Goal: Information Seeking & Learning: Learn about a topic

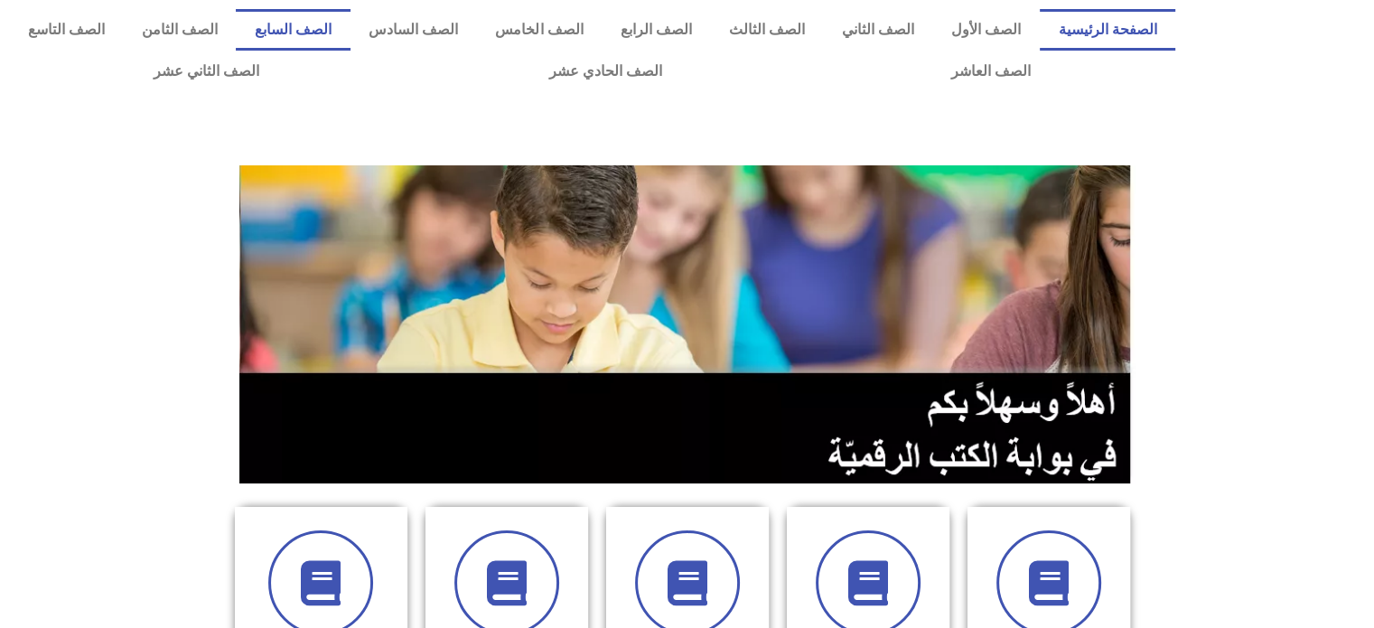
click at [350, 24] on link "الصف السابع" at bounding box center [293, 30] width 114 height 42
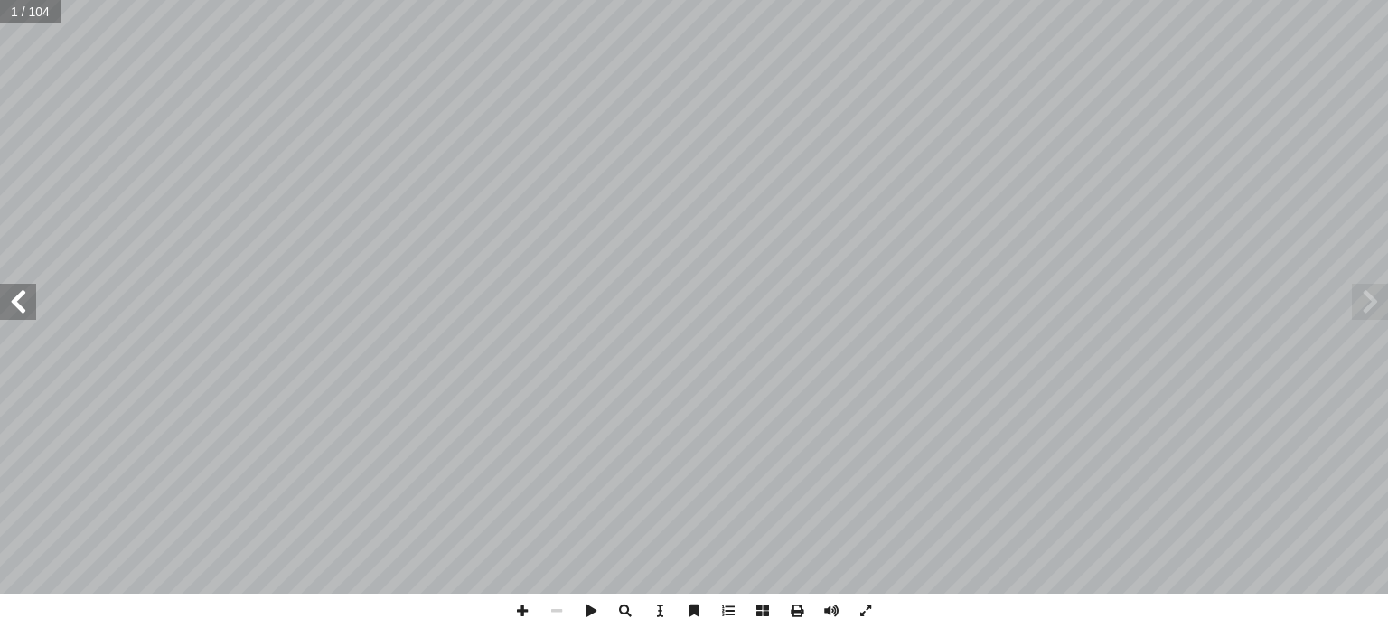
click at [19, 295] on span at bounding box center [18, 302] width 36 height 36
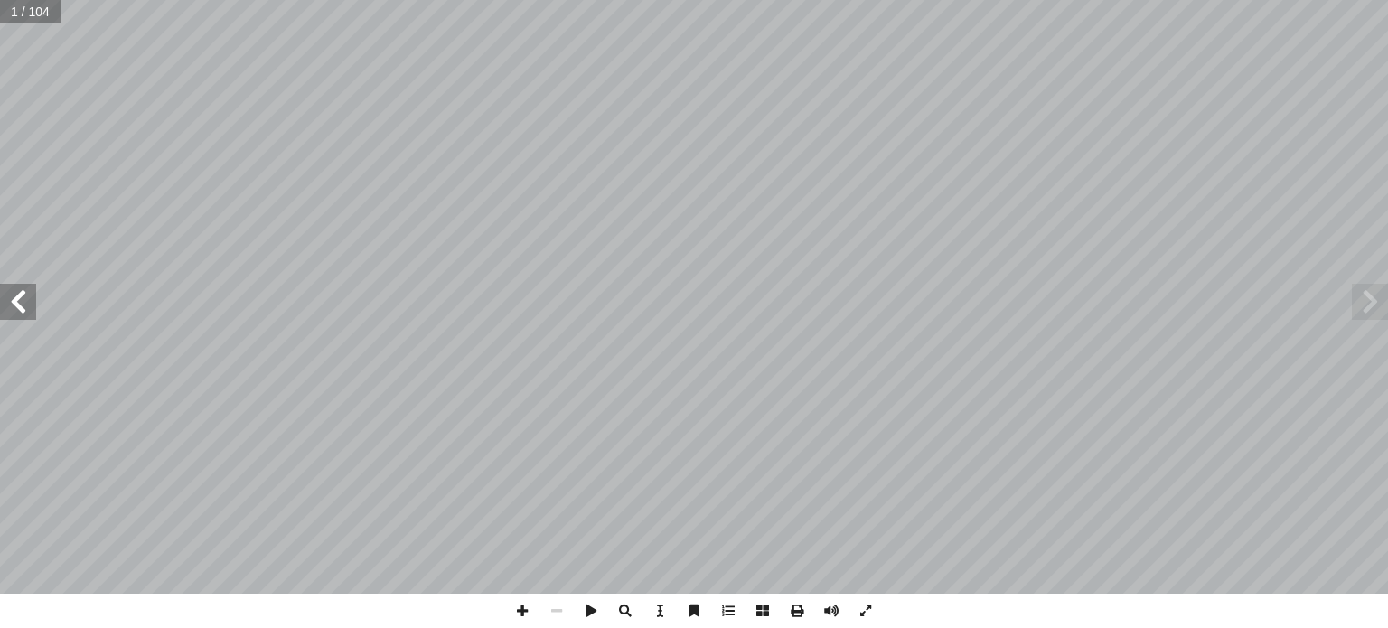
click at [19, 295] on span at bounding box center [18, 302] width 36 height 36
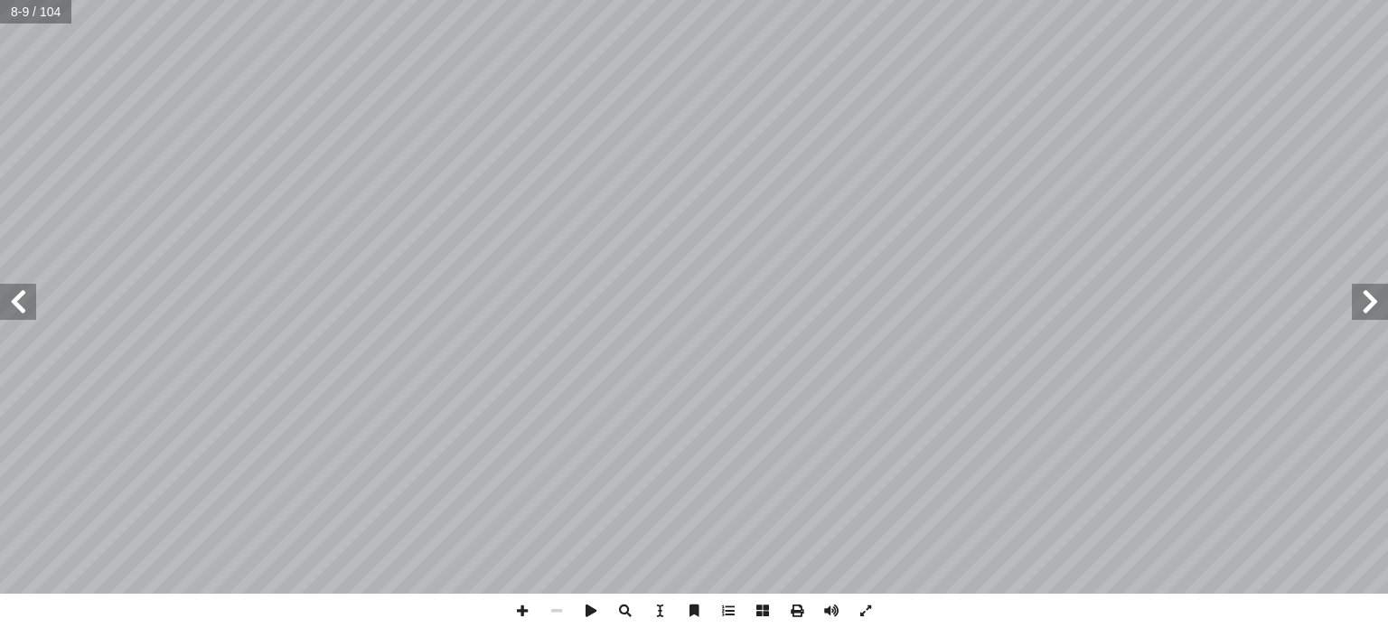
click at [19, 295] on span at bounding box center [18, 302] width 36 height 36
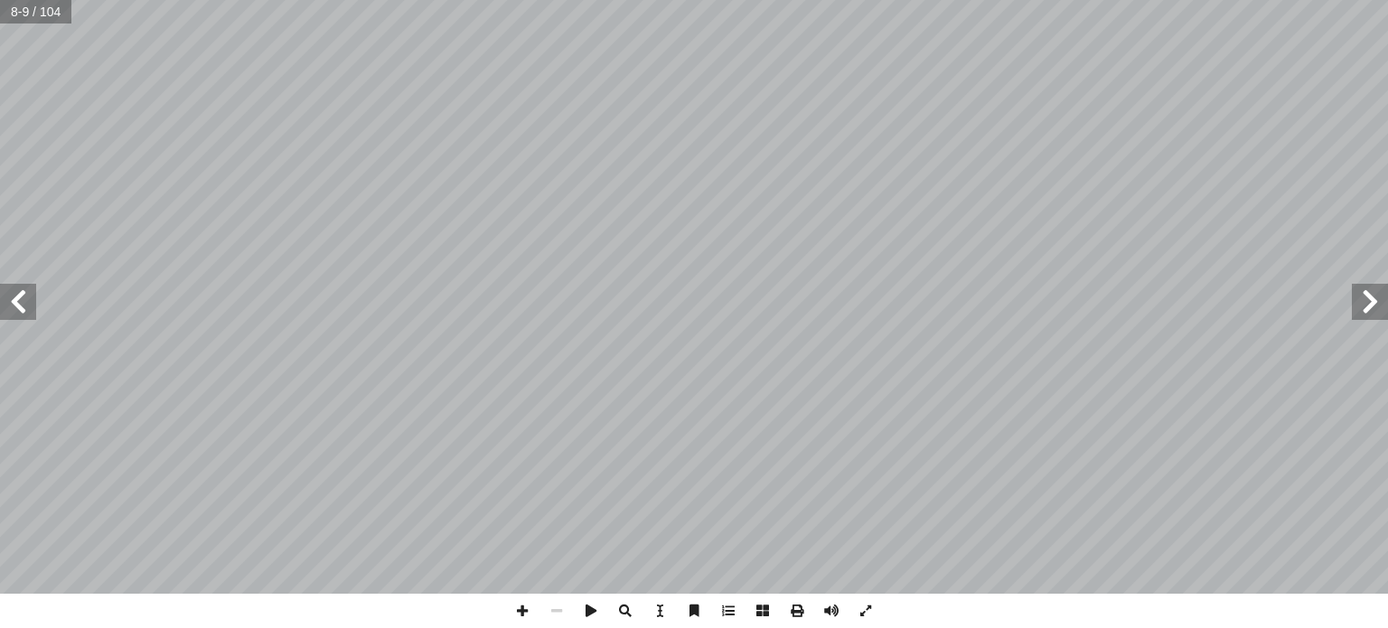
click at [19, 295] on span at bounding box center [18, 302] width 36 height 36
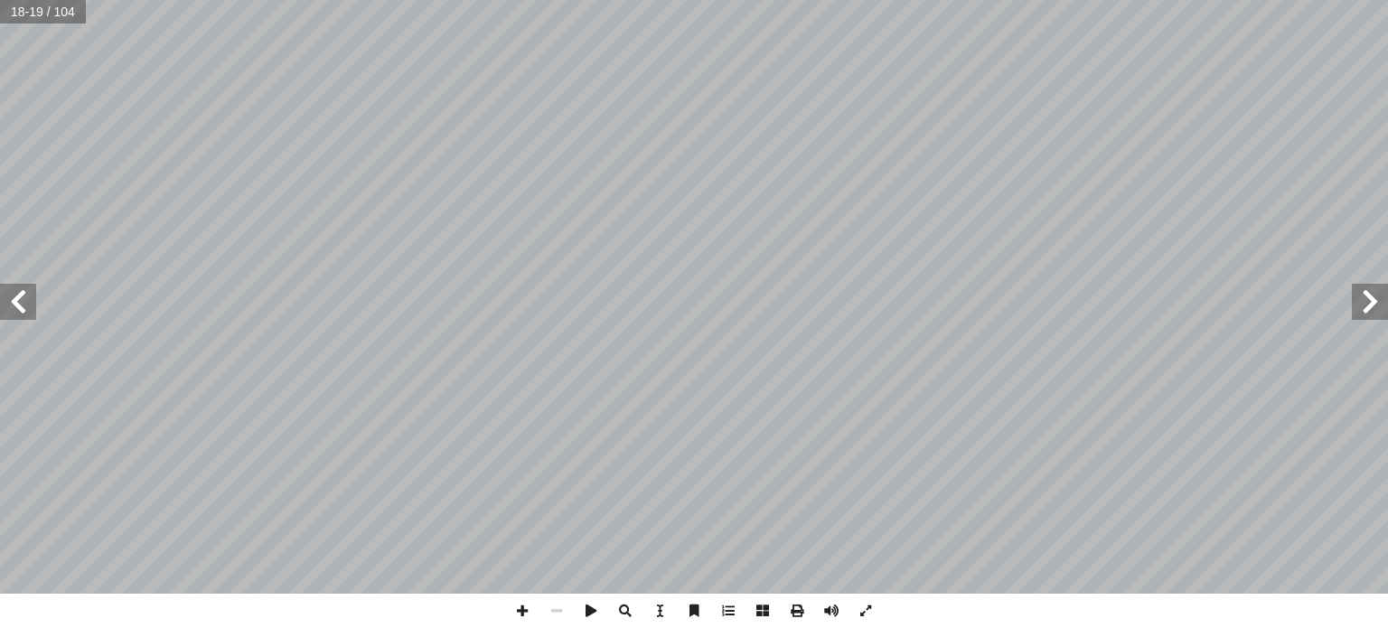
click at [19, 295] on span at bounding box center [18, 302] width 36 height 36
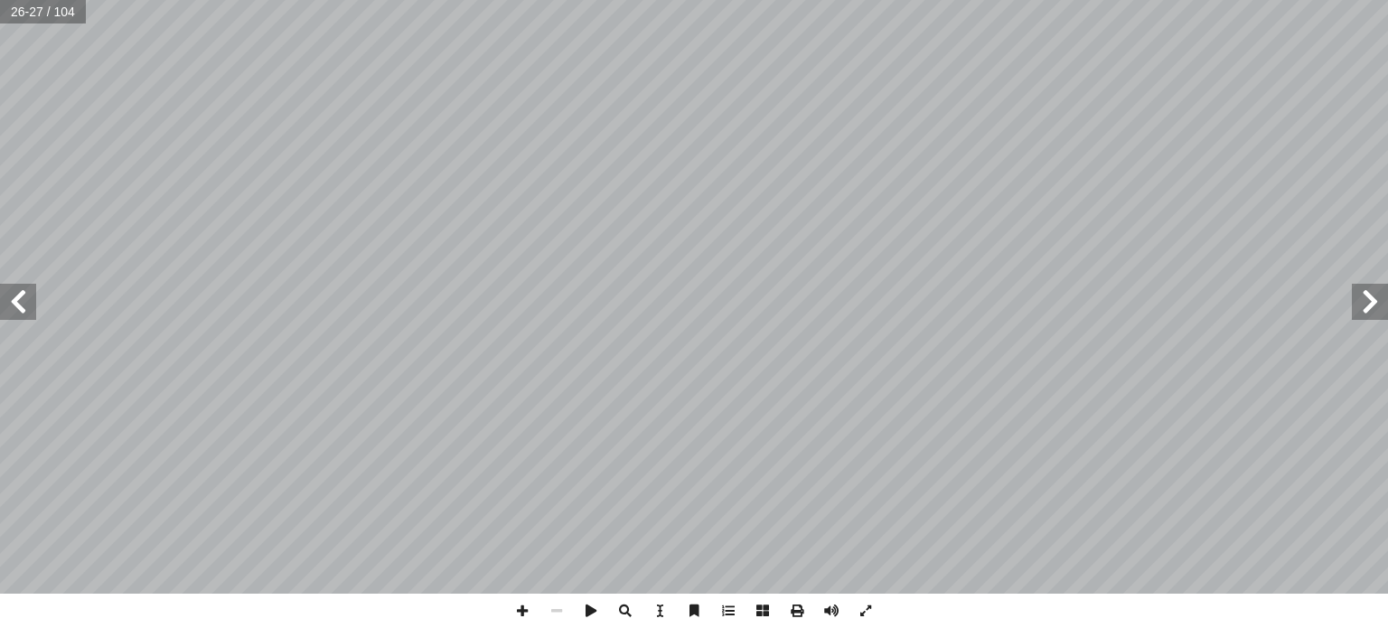
click at [19, 295] on span at bounding box center [18, 302] width 36 height 36
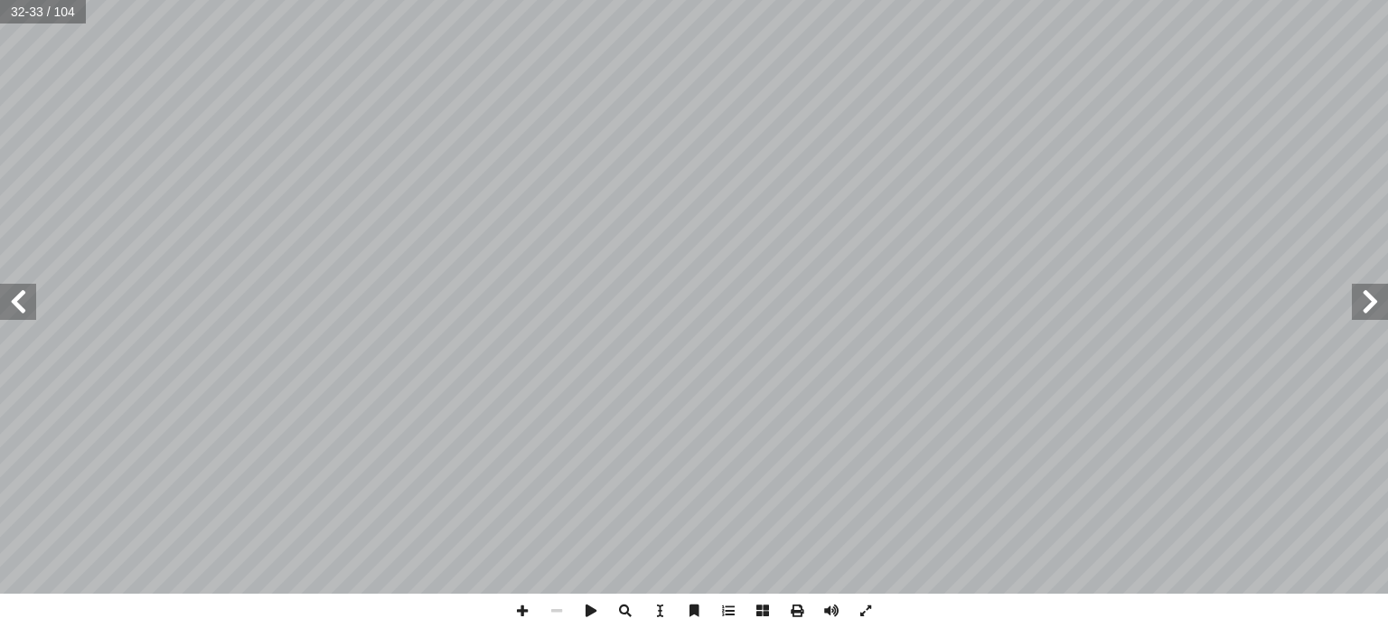
click at [19, 295] on span at bounding box center [18, 302] width 36 height 36
click at [528, 605] on span at bounding box center [522, 611] width 34 height 34
click at [21, 313] on span at bounding box center [18, 302] width 36 height 36
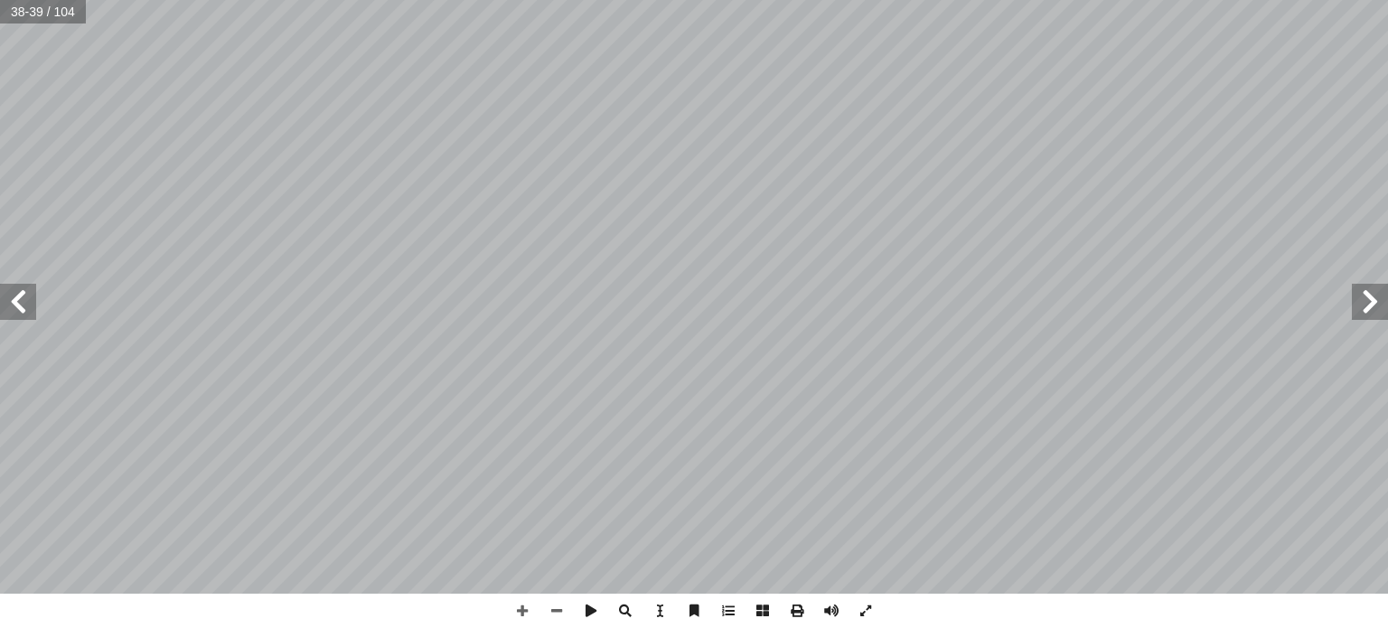
click at [29, 310] on span at bounding box center [18, 302] width 36 height 36
